Goal: Task Accomplishment & Management: Use online tool/utility

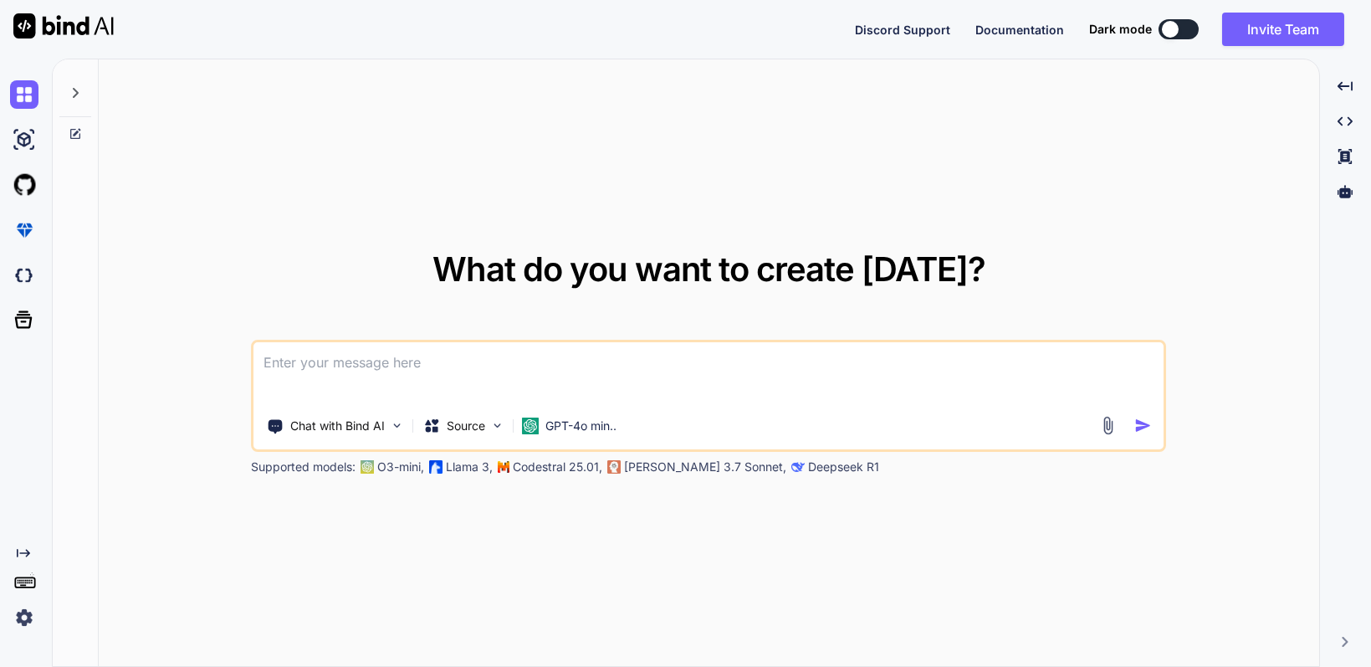
type textarea "x"
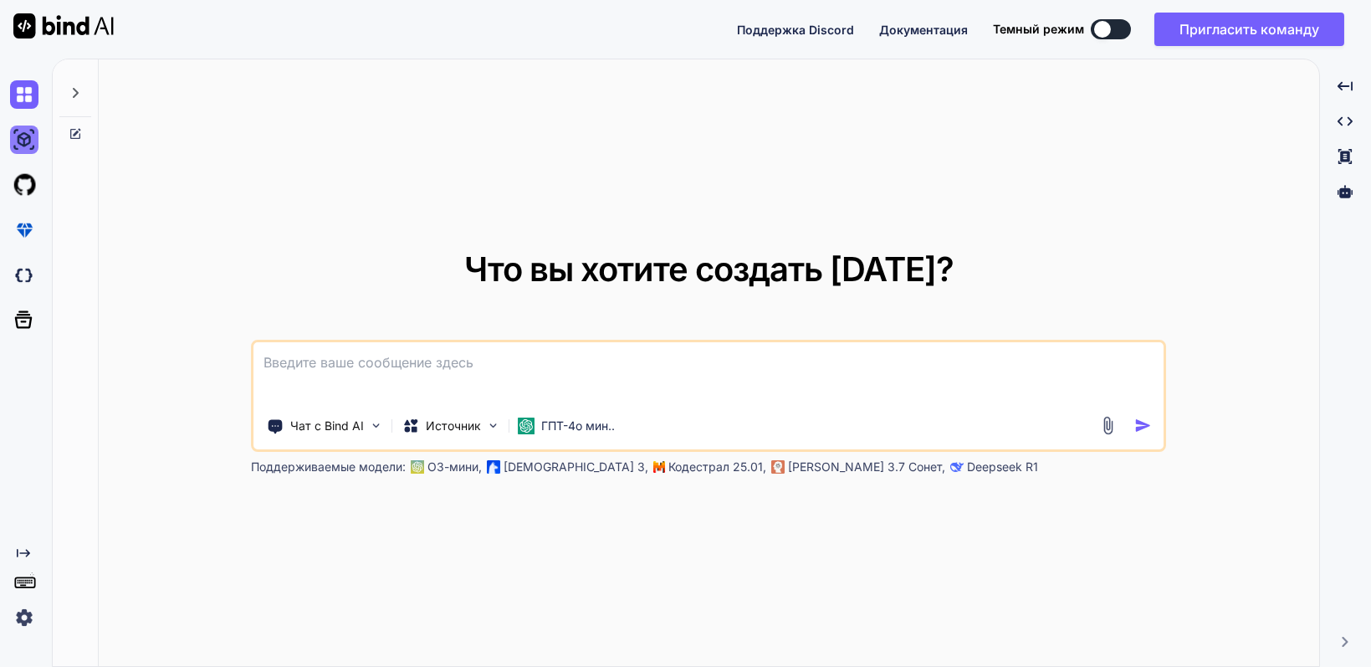
click at [34, 136] on img at bounding box center [24, 140] width 28 height 28
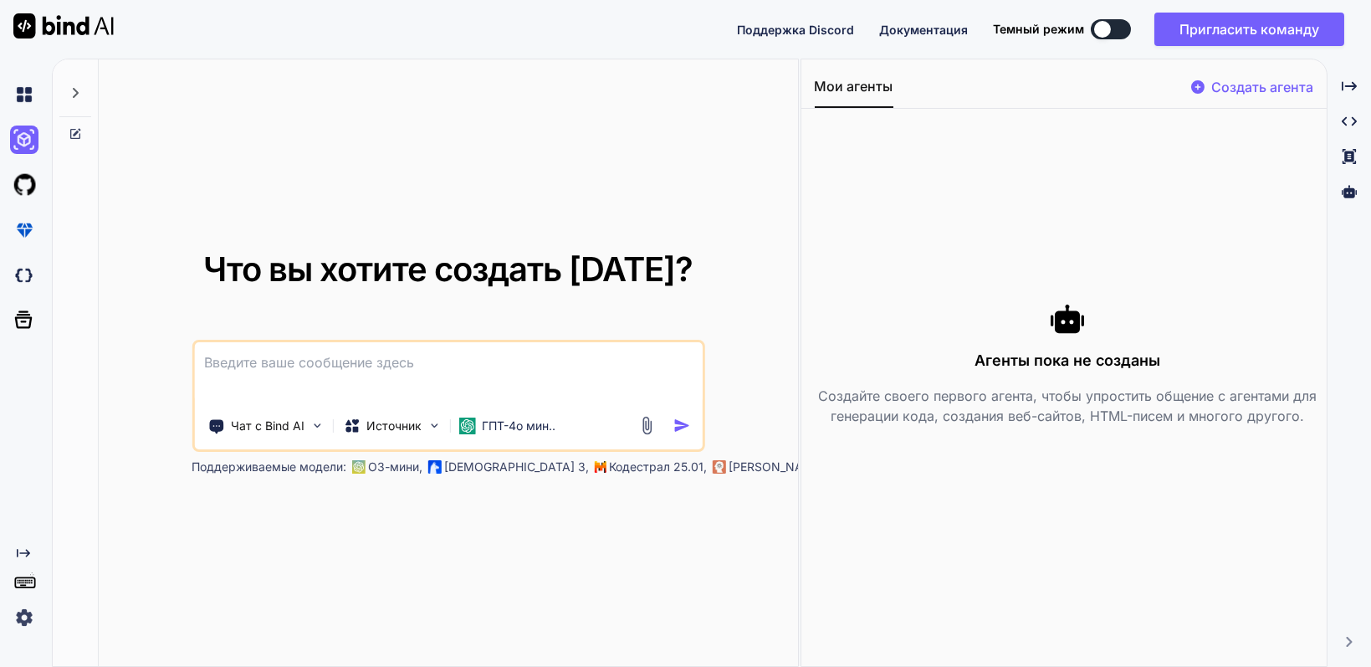
click at [27, 587] on rect at bounding box center [24, 582] width 19 height 10
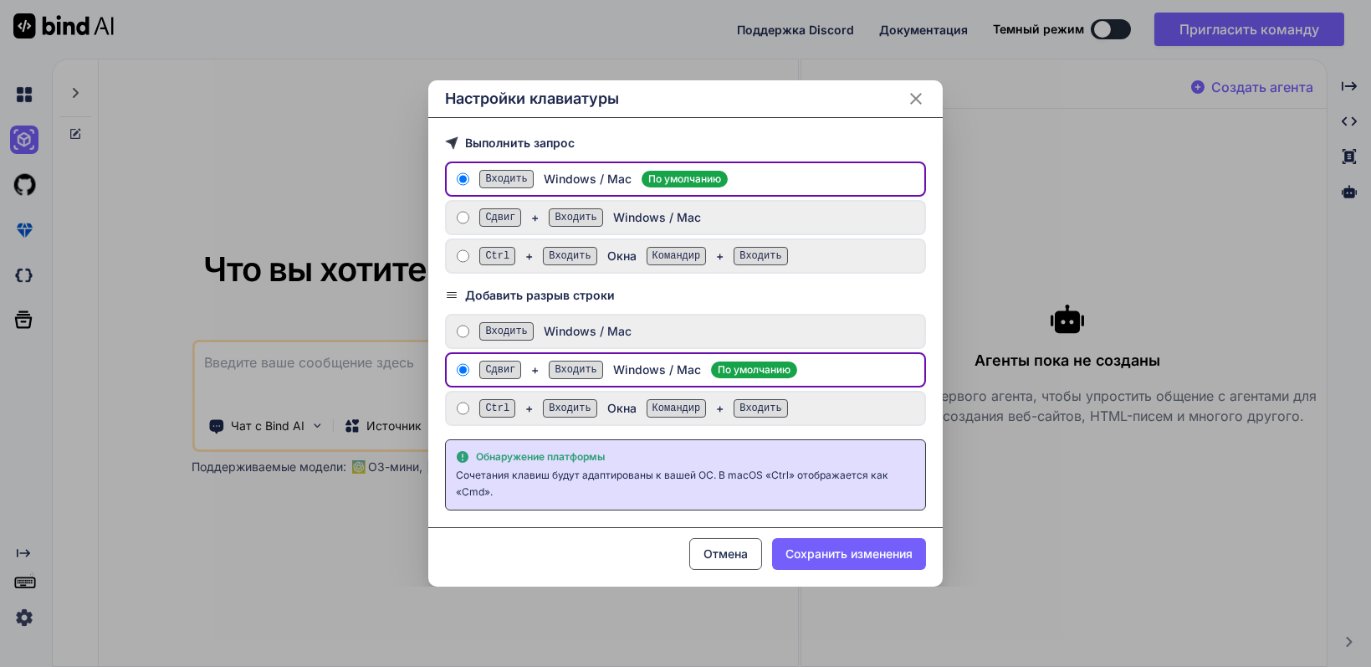
click at [27, 587] on div "Настройки клавиатуры Выполнить запрос Входить Windows / Mac По умолчанию Сдвиг …" at bounding box center [685, 333] width 1371 height 667
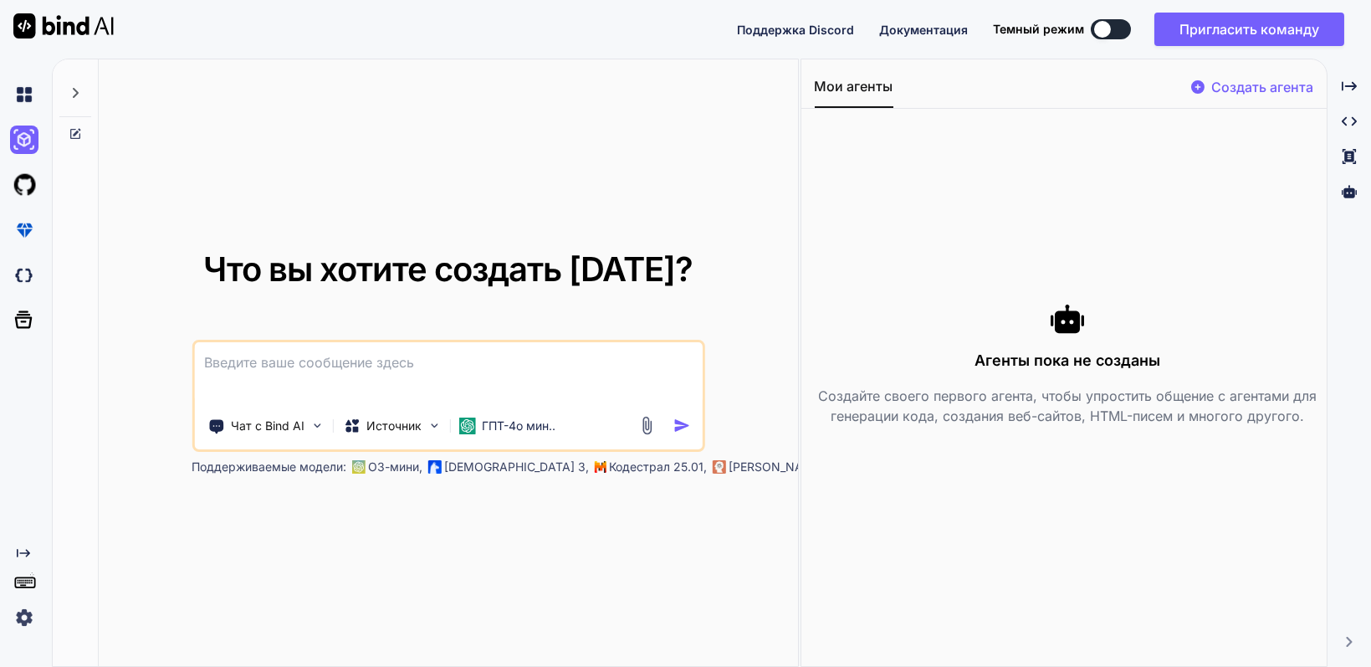
click at [61, 33] on img at bounding box center [63, 25] width 100 height 25
click at [31, 29] on img at bounding box center [63, 25] width 100 height 25
click at [1346, 643] on icon "Created with Pixso." at bounding box center [1350, 642] width 10 height 10
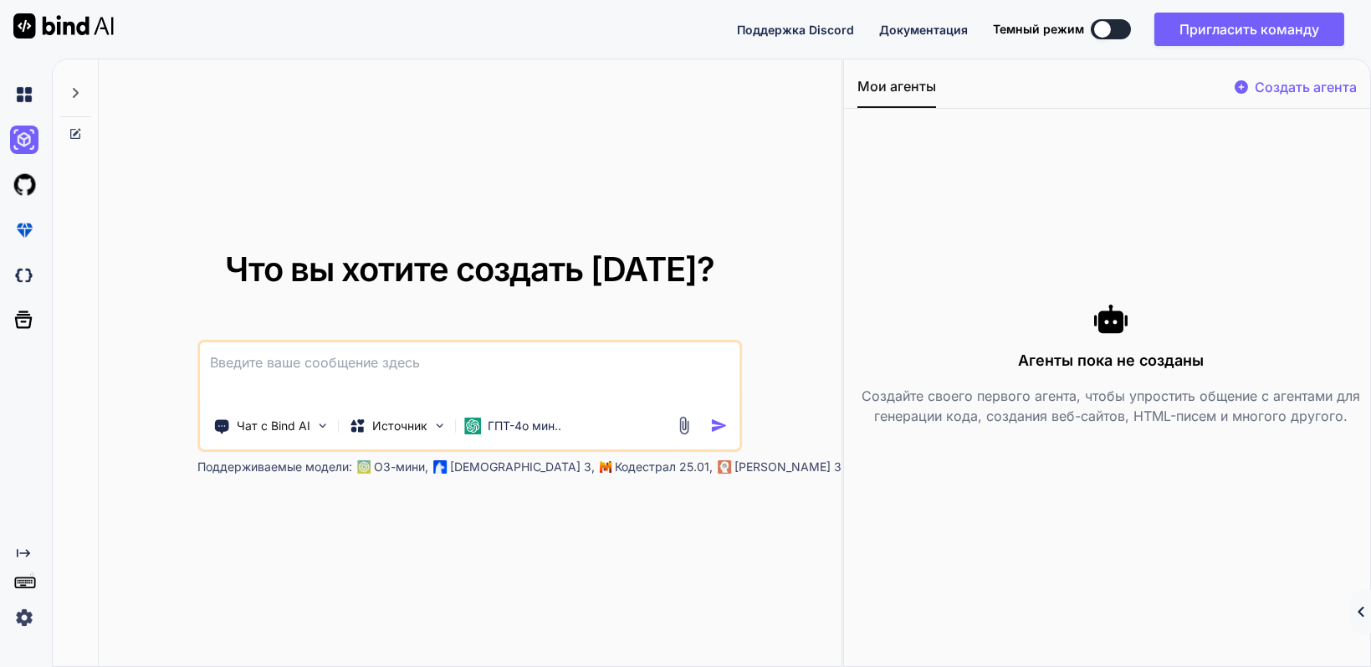
click at [1347, 637] on div "Мои агенты Создать агента Агенты пока не созданы Создайте своего первого агента…" at bounding box center [1107, 362] width 526 height 607
click at [1279, 86] on font "Создать агента" at bounding box center [1306, 87] width 102 height 17
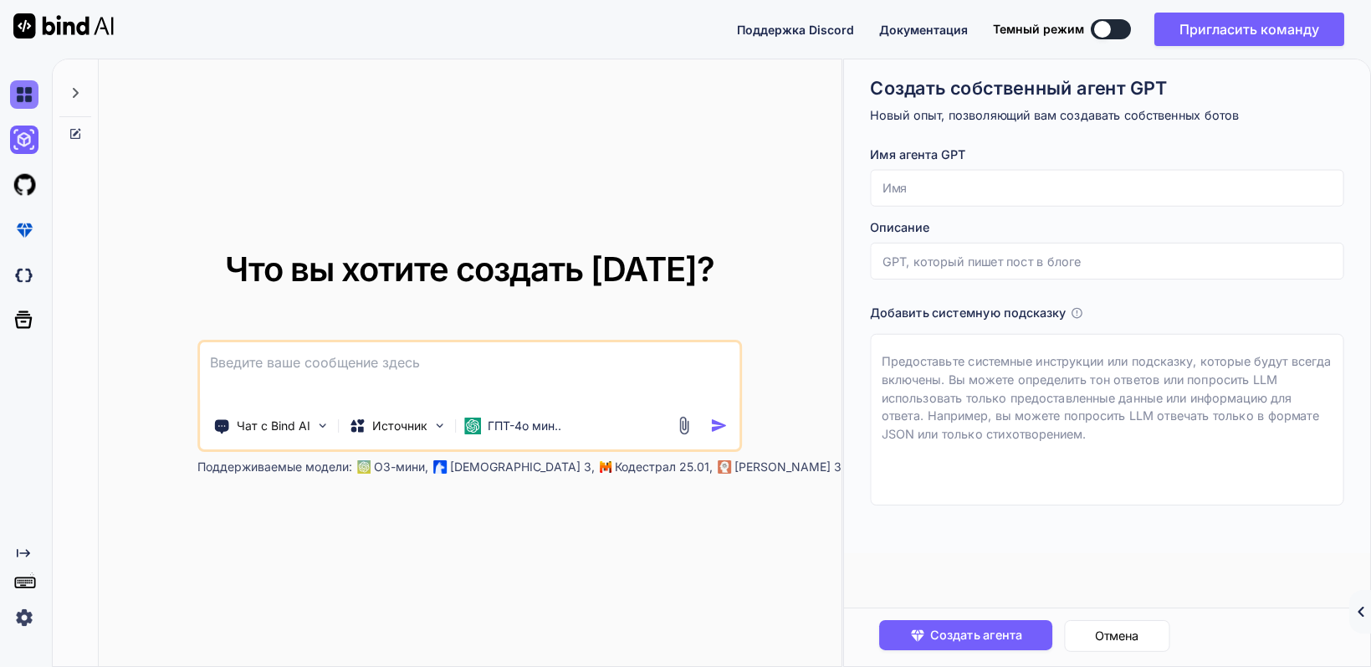
click at [32, 89] on img at bounding box center [24, 94] width 28 height 28
